Goal: Information Seeking & Learning: Learn about a topic

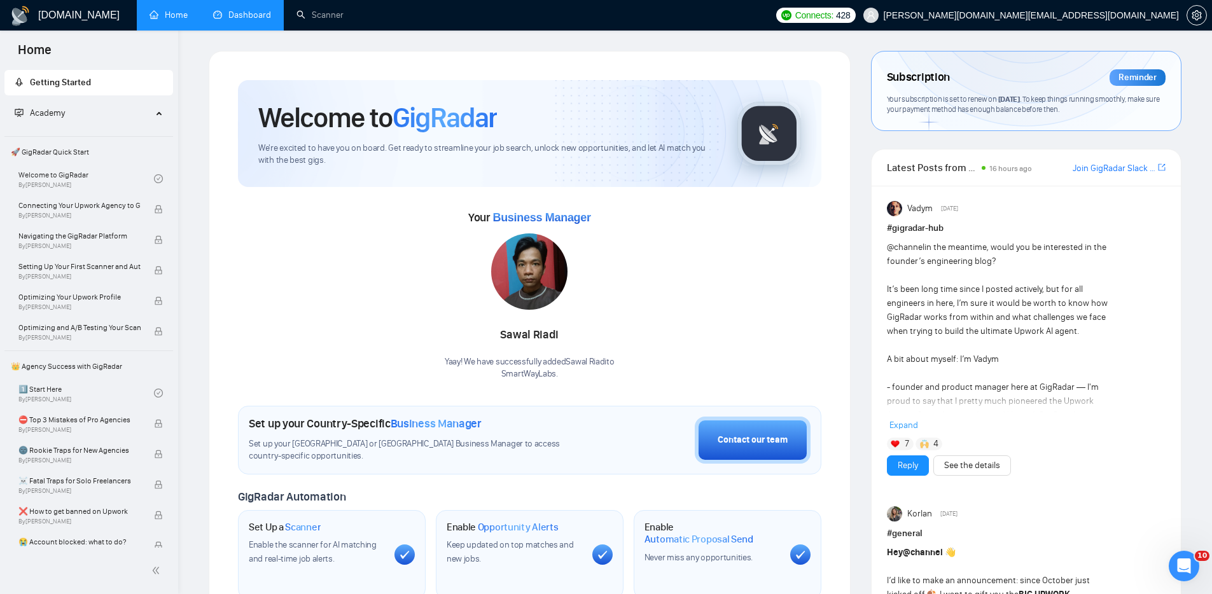
click at [241, 17] on link "Dashboard" at bounding box center [242, 15] width 58 height 11
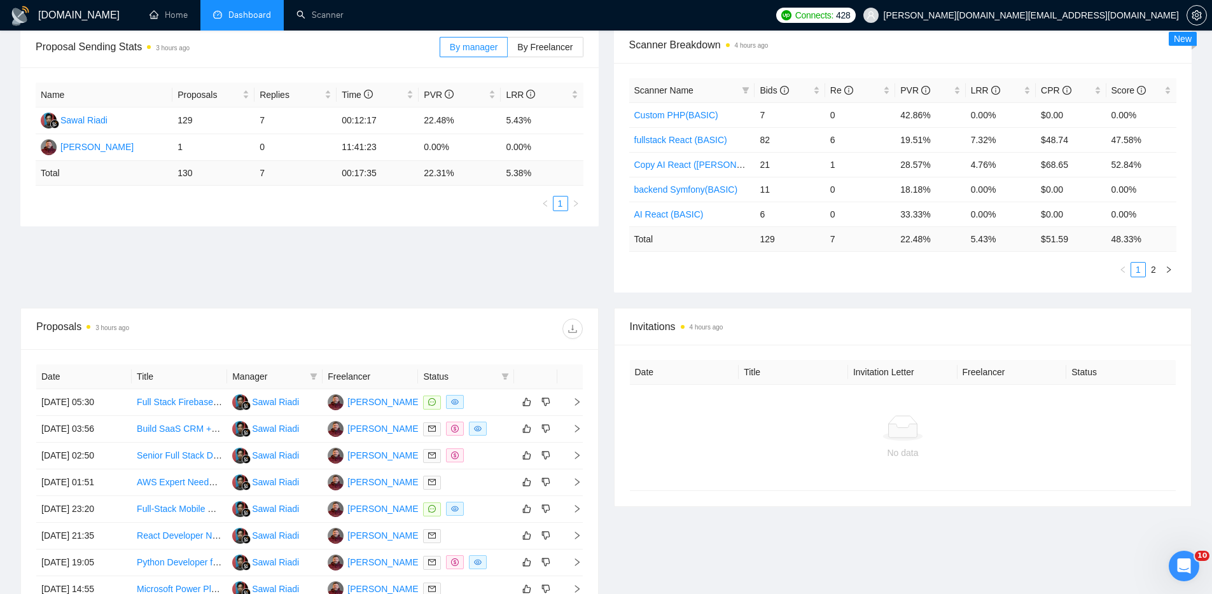
scroll to position [218, 0]
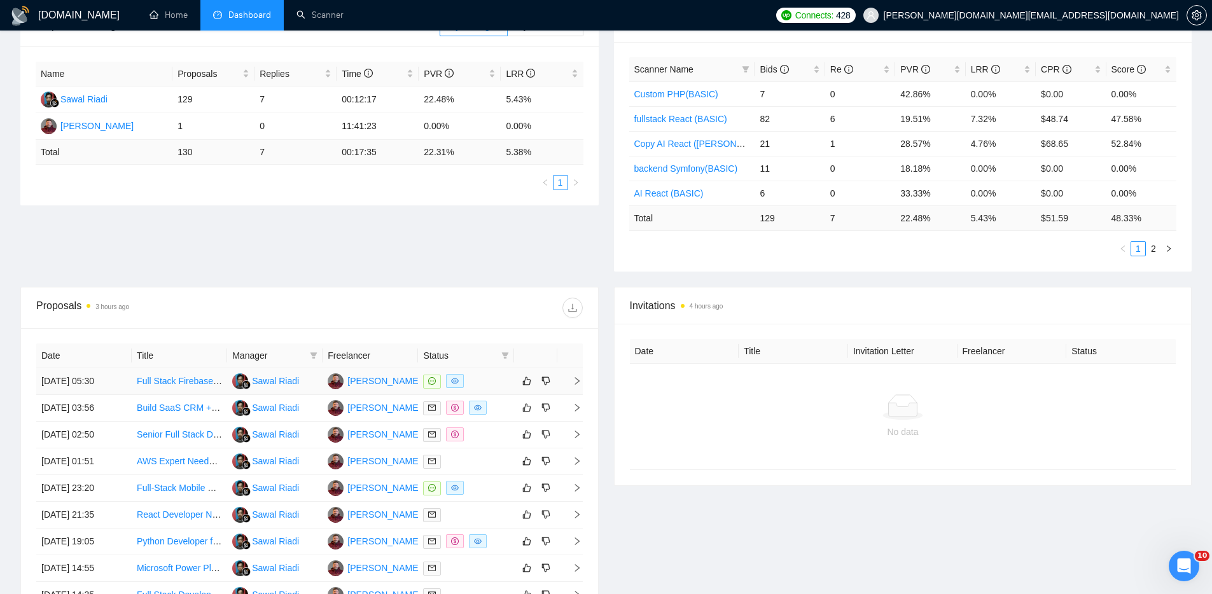
click at [495, 382] on div at bounding box center [465, 381] width 85 height 15
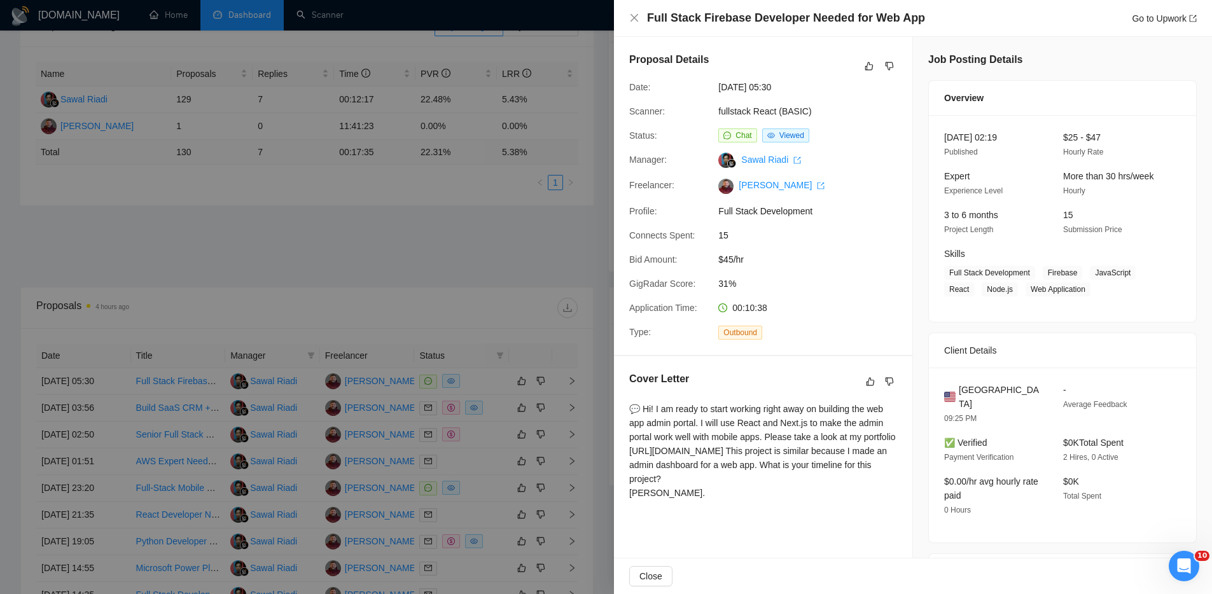
click at [732, 136] on span "Chat" at bounding box center [737, 136] width 38 height 14
click at [739, 134] on span "Chat" at bounding box center [744, 135] width 16 height 9
click at [732, 135] on span "Chat" at bounding box center [737, 136] width 38 height 14
click at [729, 136] on icon "message" at bounding box center [728, 136] width 8 height 8
click at [1193, 19] on icon "export" at bounding box center [1193, 19] width 8 height 8
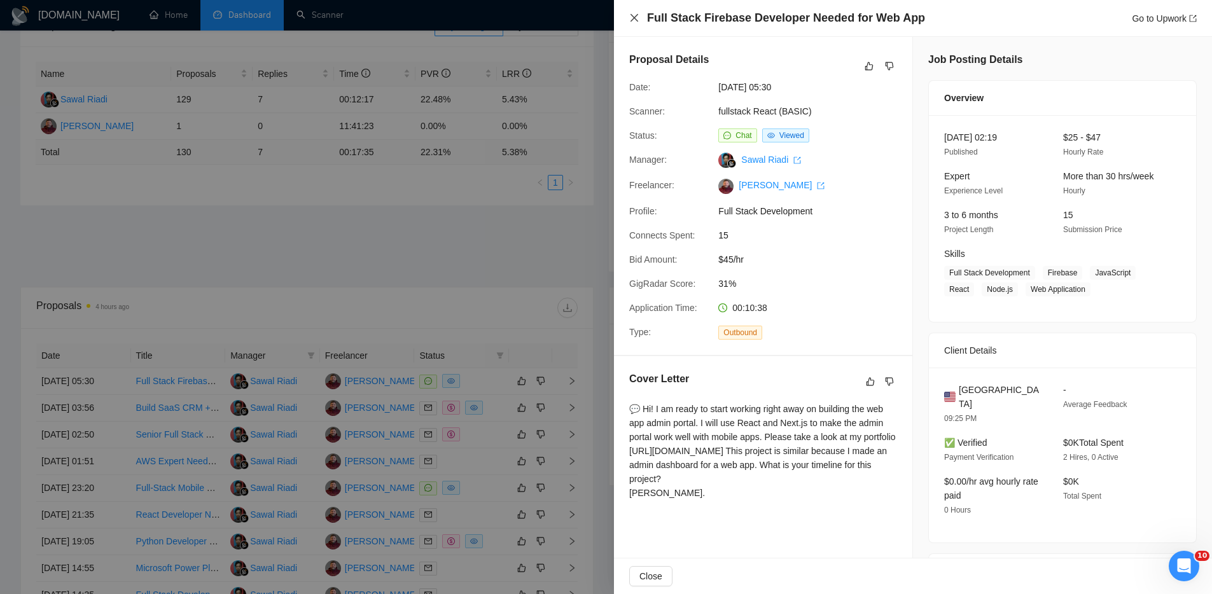
click at [629, 17] on icon "close" at bounding box center [634, 18] width 10 height 10
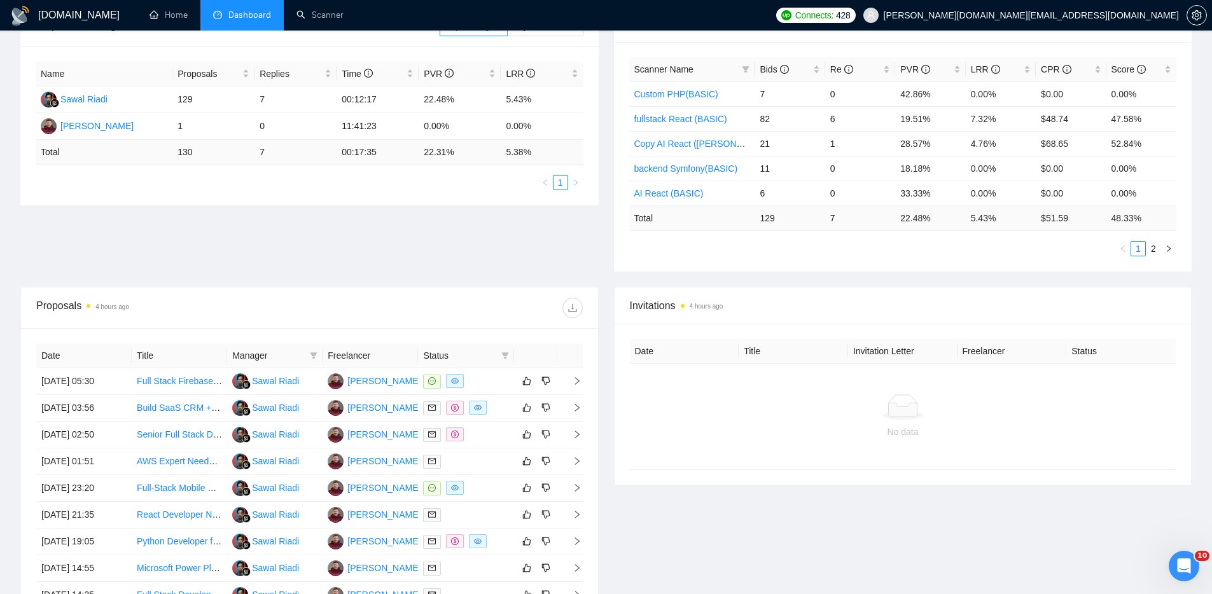
click at [712, 540] on div "Invitations 4 hours ago Date Title Invitation Letter Freelancer Status No data" at bounding box center [903, 482] width 594 height 390
click at [591, 251] on div "Proposal Sending Stats 4 hours ago By manager By Freelancer Name Proposals Repl…" at bounding box center [606, 146] width 1187 height 281
click at [636, 549] on div "Invitations 4 hours ago Date Title Invitation Letter Freelancer Status No data" at bounding box center [903, 482] width 594 height 390
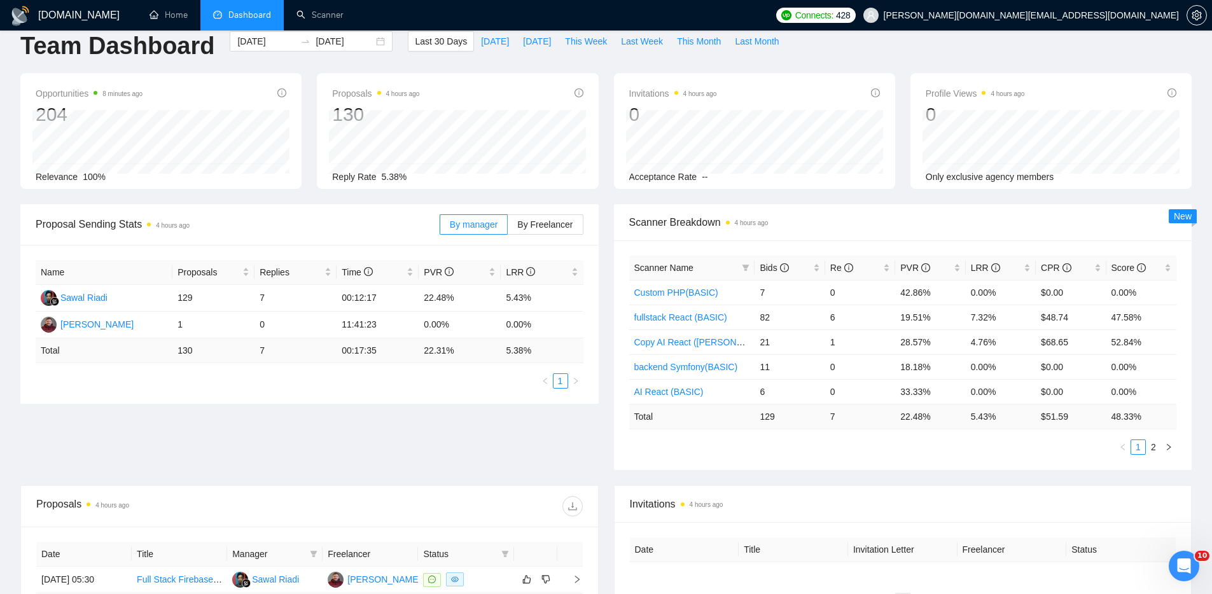
scroll to position [0, 0]
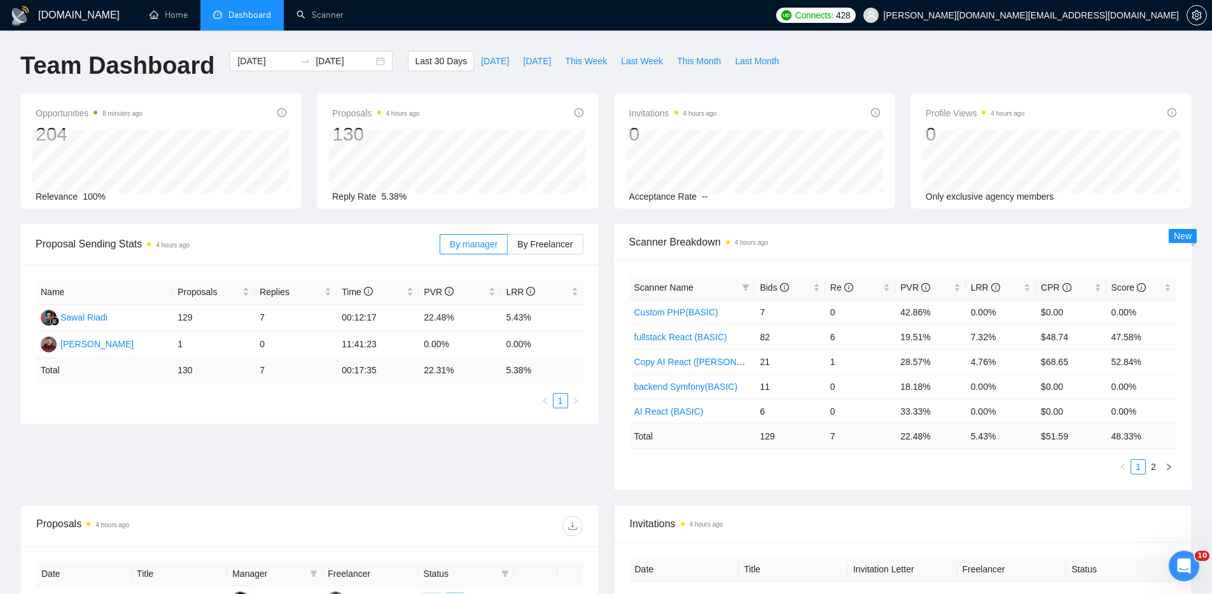
click at [851, 45] on div "[DOMAIN_NAME] Home Dashboard Scanner Connects: 428 [PERSON_NAME][DOMAIN_NAME][E…" at bounding box center [606, 504] width 1212 height 1009
click at [172, 13] on link "Home" at bounding box center [169, 15] width 38 height 11
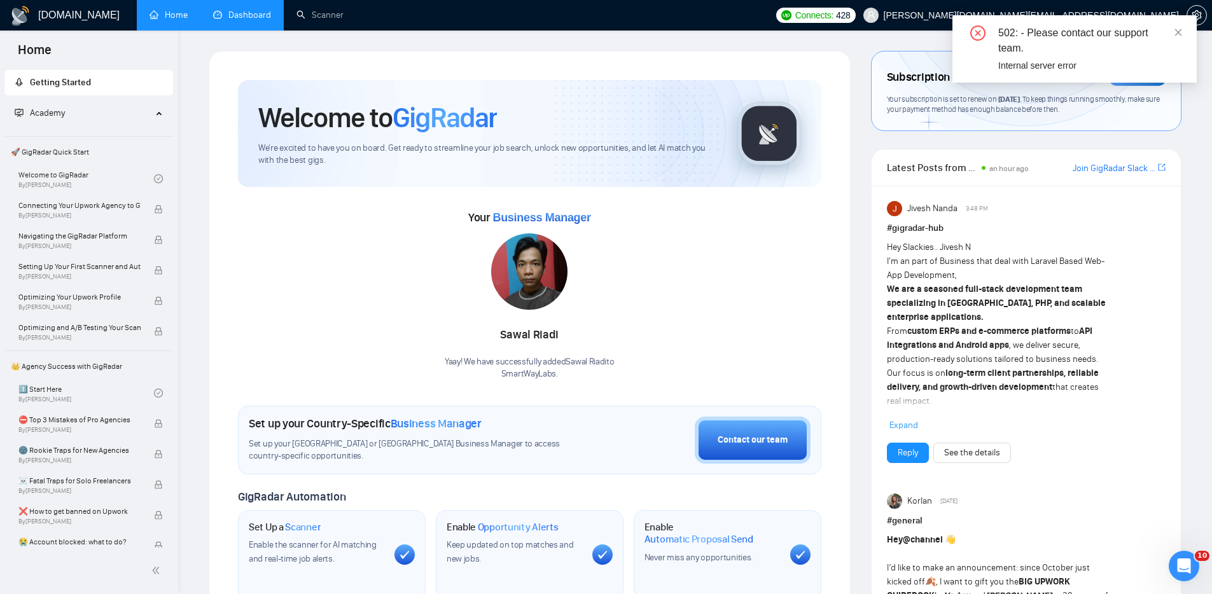
click at [244, 16] on link "Dashboard" at bounding box center [242, 15] width 58 height 11
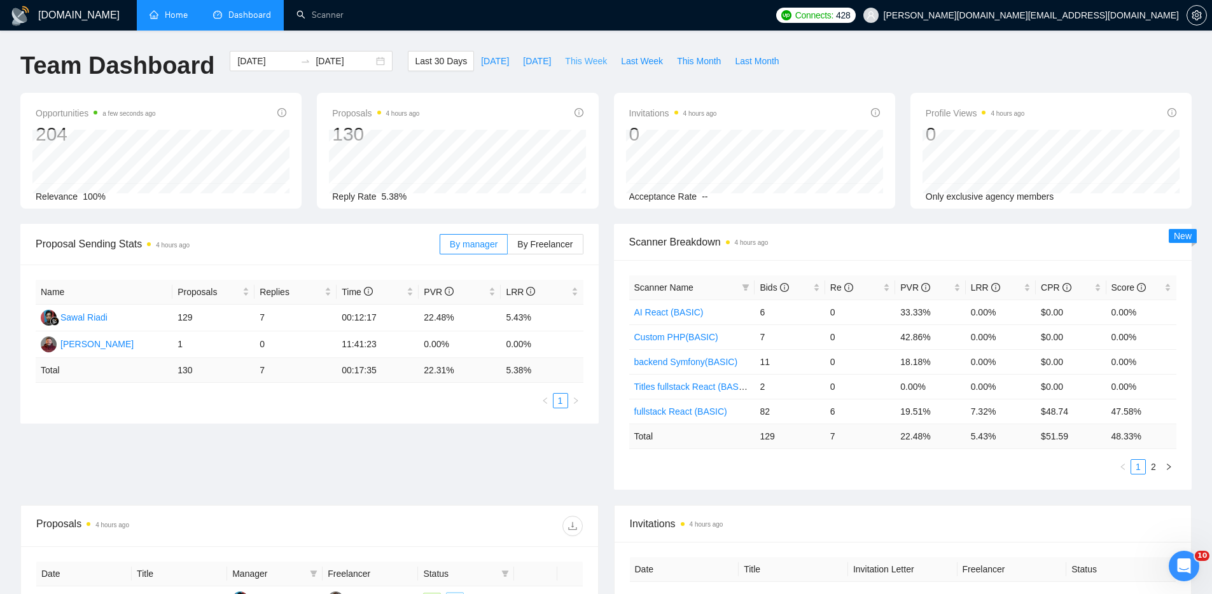
click at [602, 59] on span "This Week" at bounding box center [586, 61] width 42 height 14
type input "[DATE]"
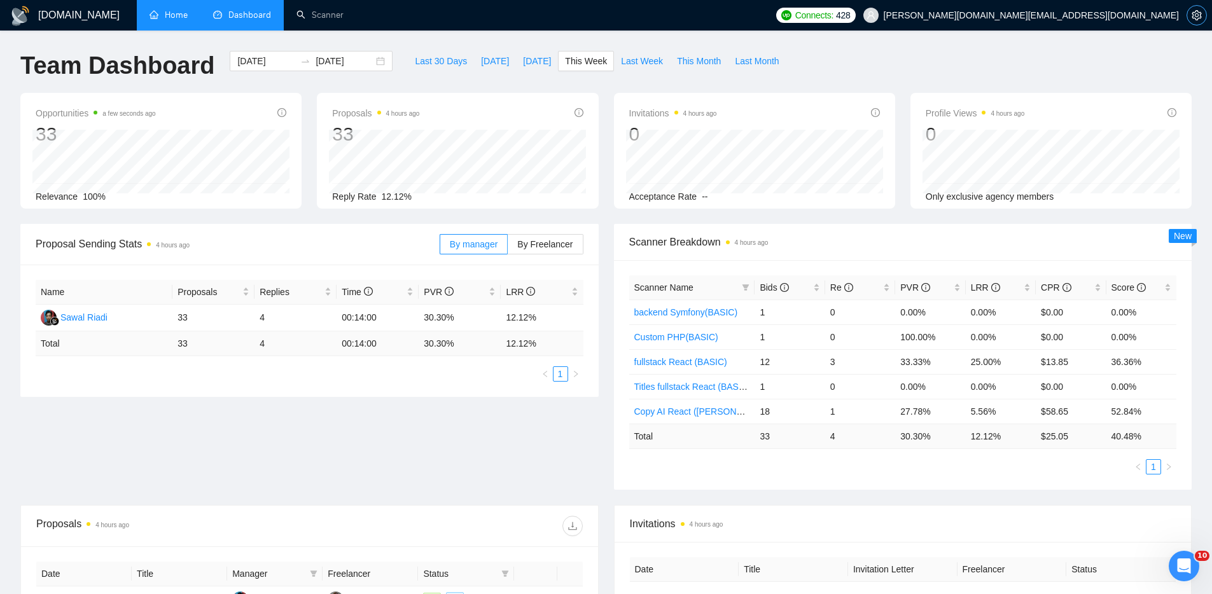
click at [1201, 11] on icon "setting" at bounding box center [1197, 15] width 10 height 10
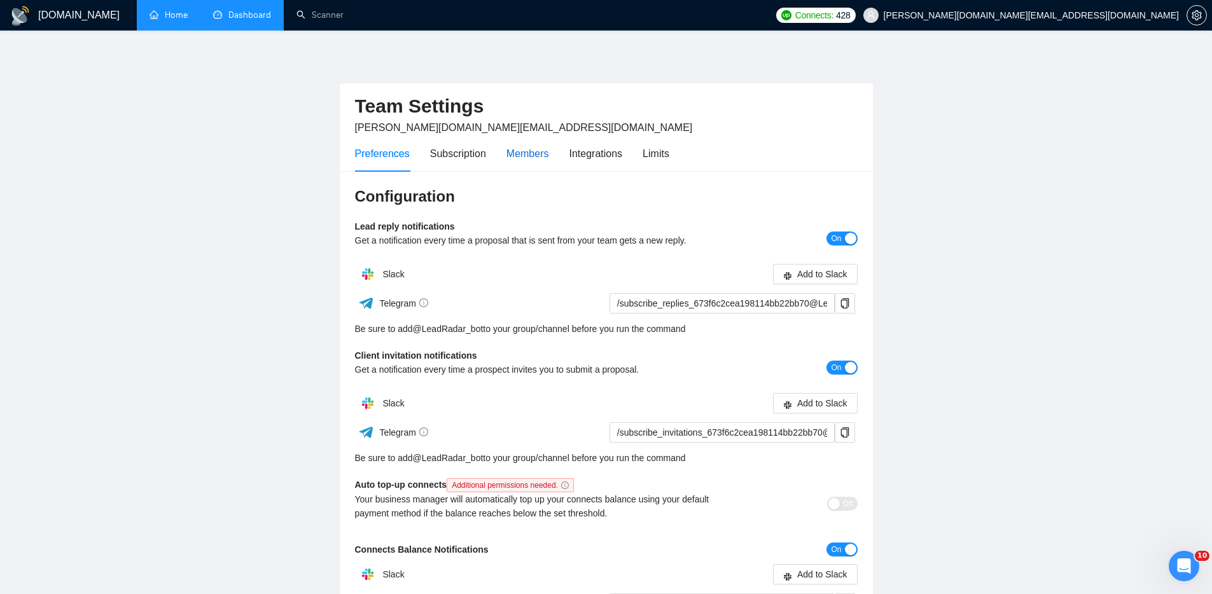
click at [530, 150] on div "Members" at bounding box center [528, 154] width 43 height 16
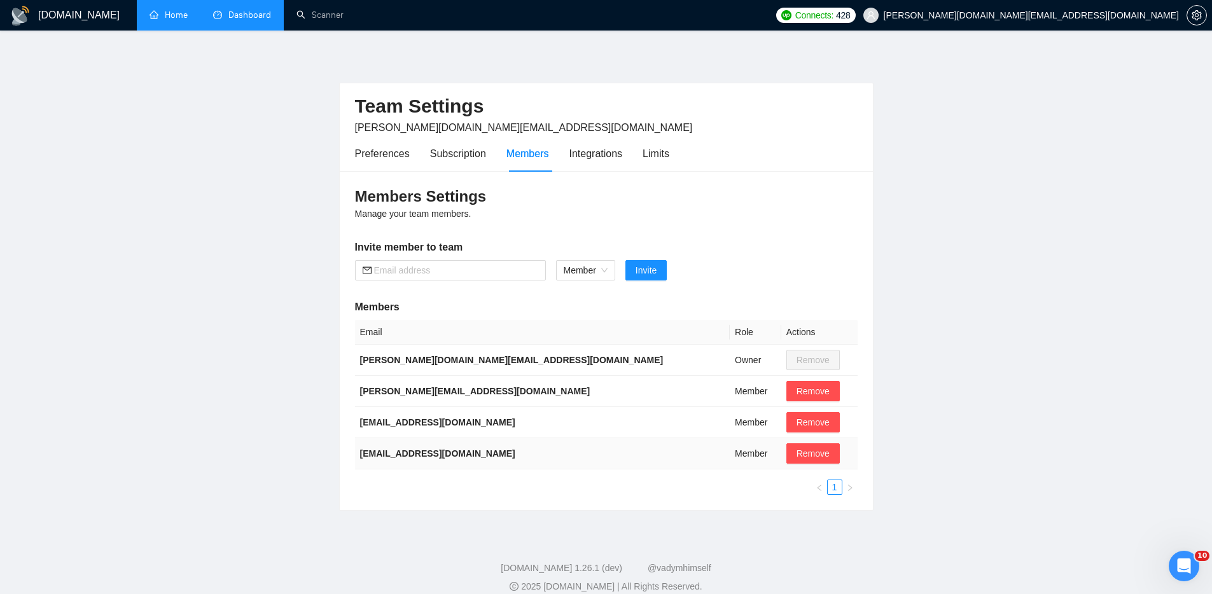
click at [425, 454] on b "[EMAIL_ADDRESS][DOMAIN_NAME]" at bounding box center [437, 454] width 155 height 10
click at [411, 454] on b "[EMAIL_ADDRESS][DOMAIN_NAME]" at bounding box center [437, 454] width 155 height 10
click at [510, 449] on td "[EMAIL_ADDRESS][DOMAIN_NAME]" at bounding box center [542, 453] width 375 height 31
click at [561, 454] on td "[EMAIL_ADDRESS][DOMAIN_NAME]" at bounding box center [542, 453] width 375 height 31
click at [606, 269] on span "Member" at bounding box center [586, 270] width 44 height 19
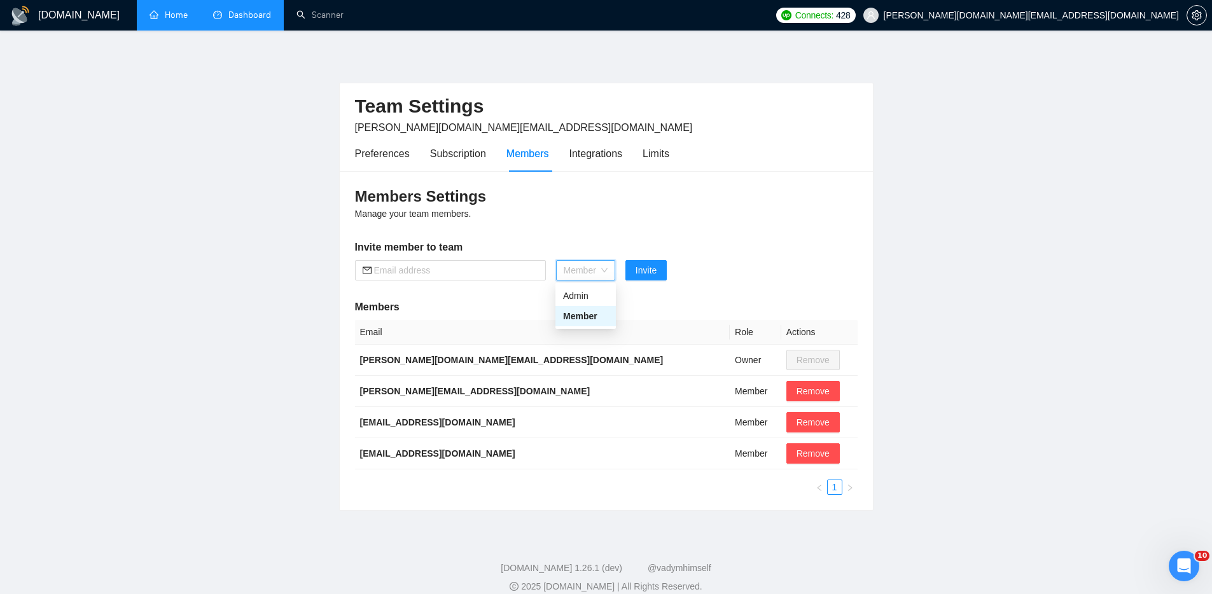
click at [768, 238] on div "Members Settings Manage your team members. Invite member to team Member Invite …" at bounding box center [606, 340] width 533 height 339
click at [1042, 201] on main "Team Settings [PERSON_NAME][DOMAIN_NAME][EMAIL_ADDRESS][DOMAIN_NAME] Preference…" at bounding box center [606, 281] width 1172 height 460
click at [250, 13] on link "Dashboard" at bounding box center [242, 15] width 58 height 11
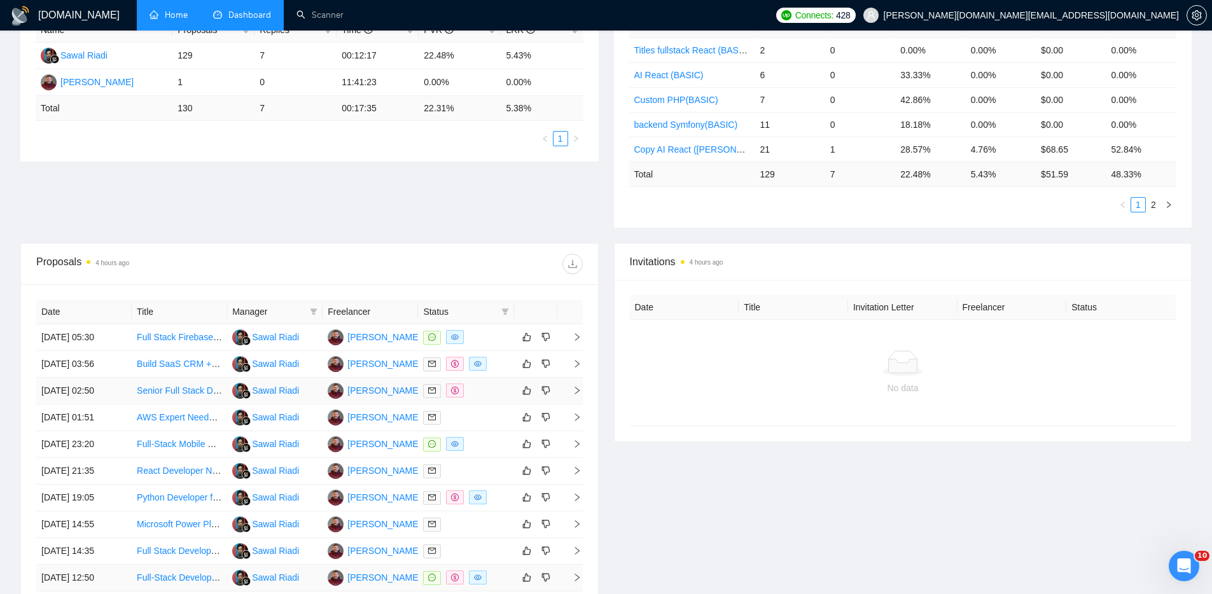
scroll to position [414, 0]
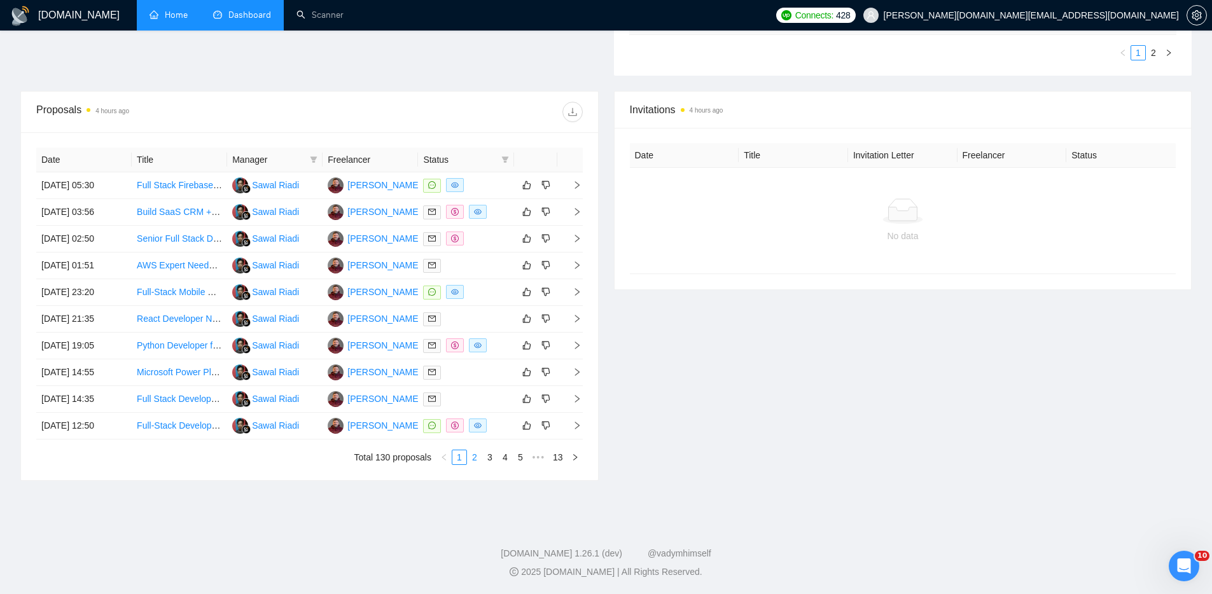
click at [477, 455] on link "2" at bounding box center [475, 458] width 14 height 14
click at [503, 181] on div at bounding box center [465, 185] width 85 height 15
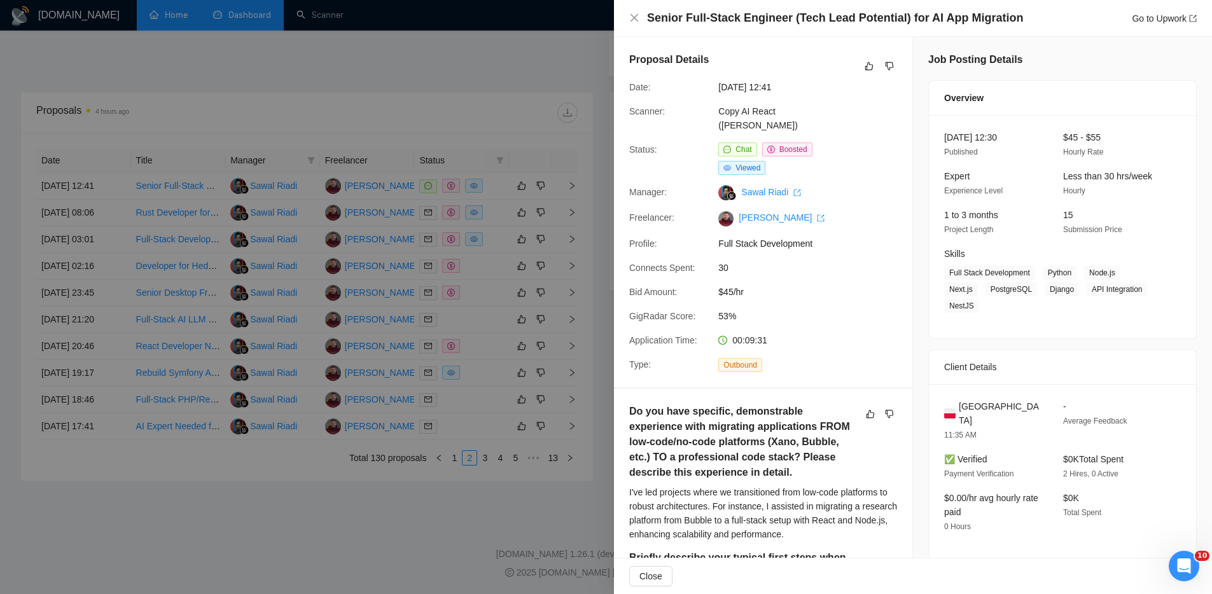
scroll to position [414, 0]
click at [411, 550] on div at bounding box center [606, 297] width 1212 height 594
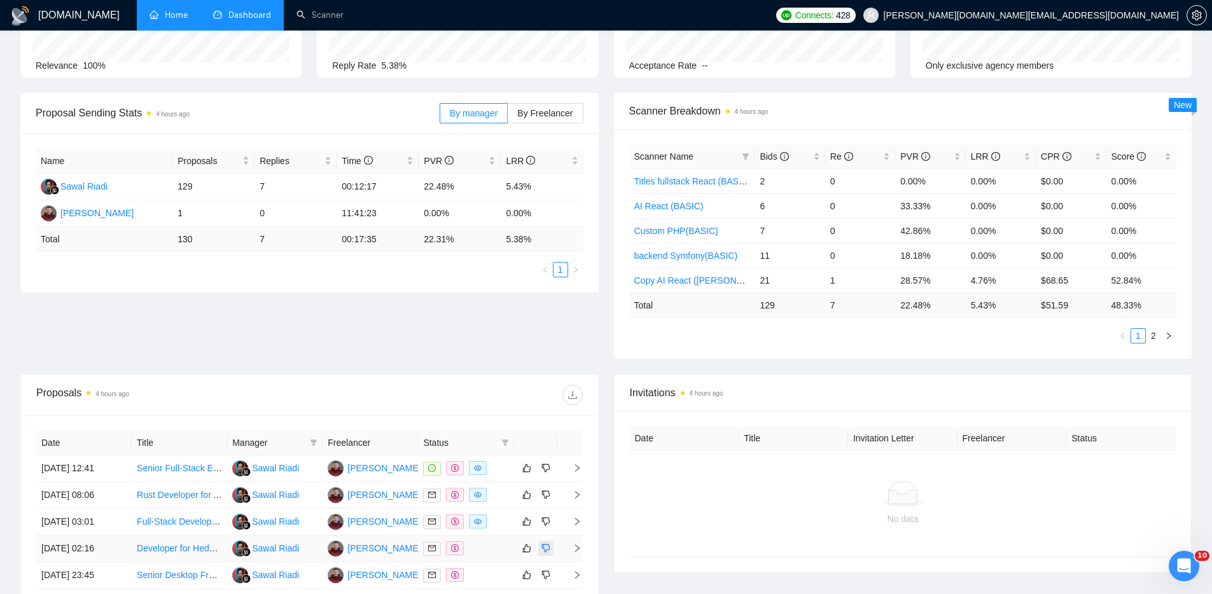
scroll to position [255, 0]
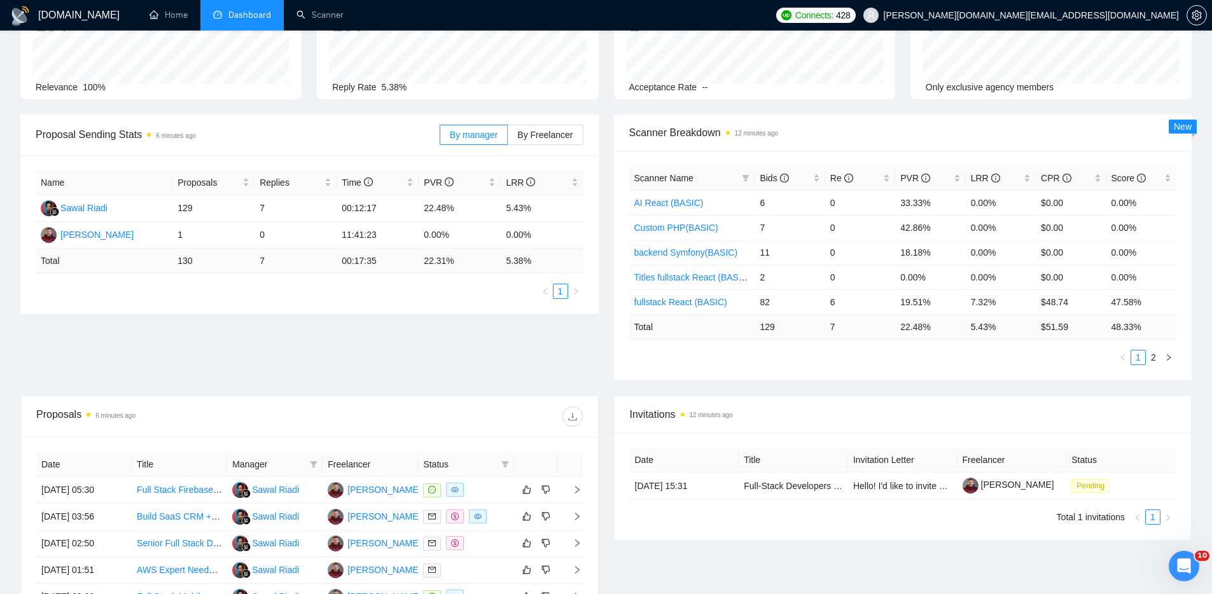
scroll to position [414, 0]
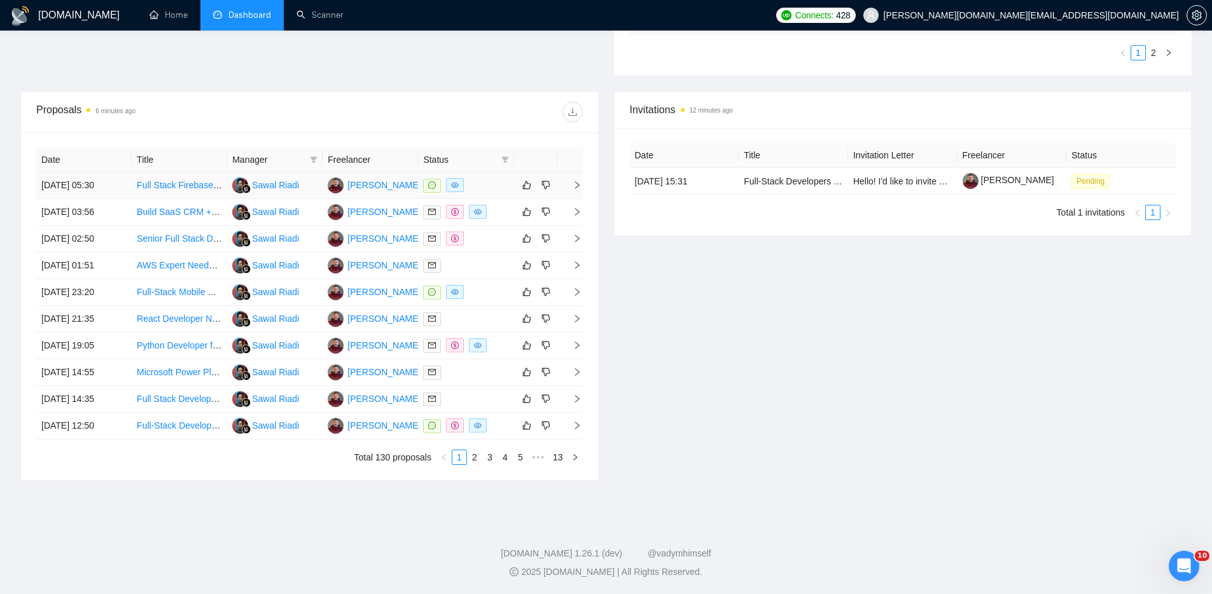
click at [494, 187] on div at bounding box center [465, 185] width 85 height 15
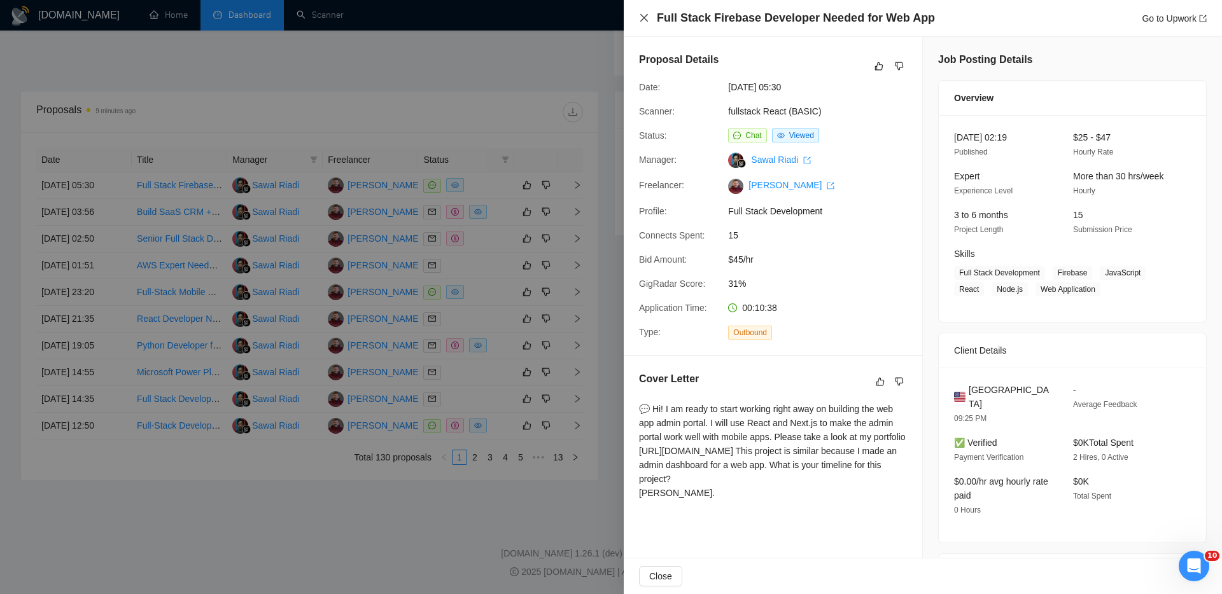
click at [643, 18] on icon "close" at bounding box center [644, 18] width 8 height 8
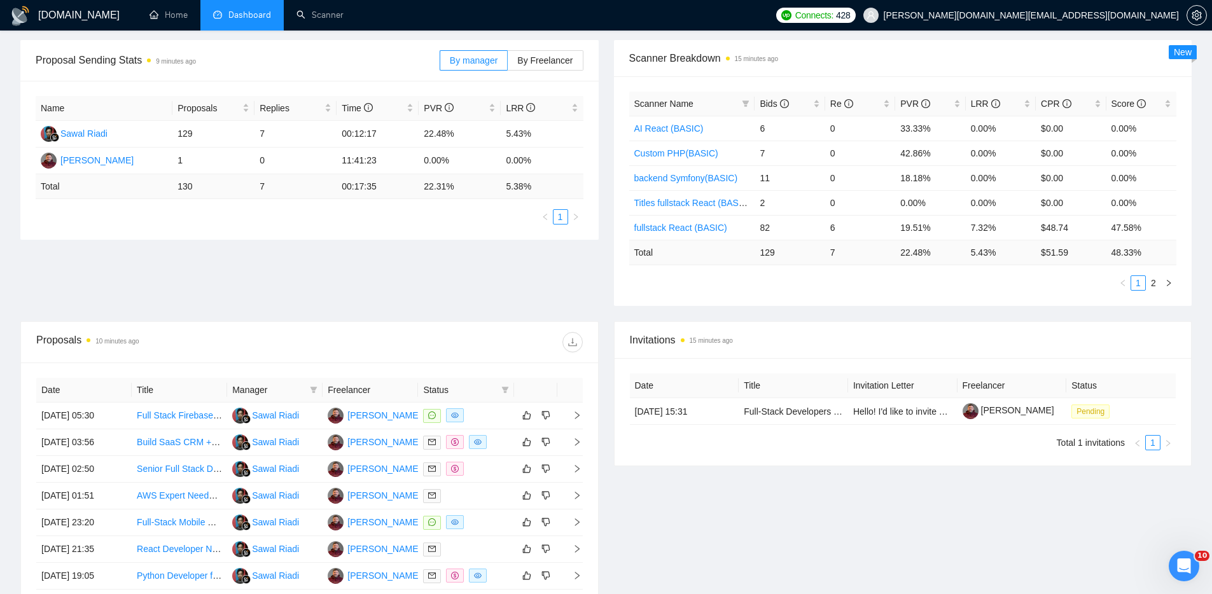
scroll to position [0, 0]
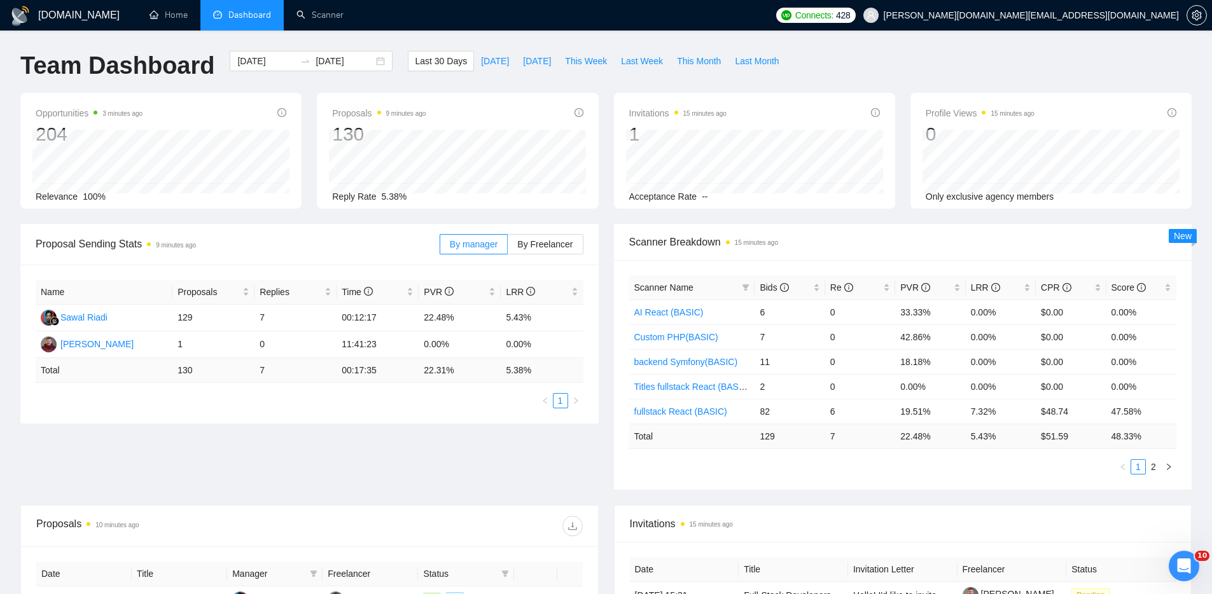
click at [898, 59] on div "Team Dashboard [DATE] [DATE] Last 30 Days [DATE] [DATE] This Week Last Week Thi…" at bounding box center [606, 72] width 1187 height 42
click at [535, 451] on div "Proposal Sending Stats 18 minutes ago By manager By Freelancer Name Proposals R…" at bounding box center [606, 364] width 1187 height 281
click at [899, 41] on div "[DOMAIN_NAME] Home Dashboard Scanner Connects: 428 [PERSON_NAME][DOMAIN_NAME][E…" at bounding box center [606, 504] width 1212 height 1009
